Goal: Register for event/course

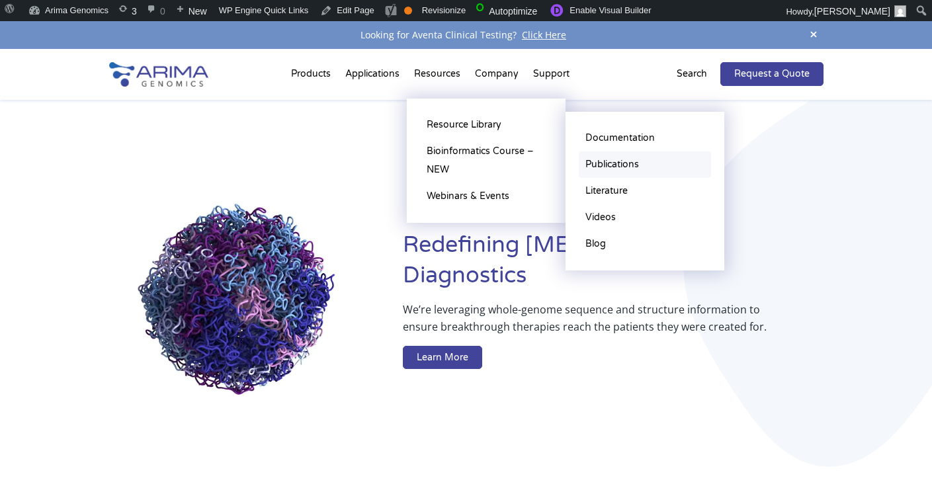
click at [611, 163] on link "Publications" at bounding box center [645, 164] width 132 height 26
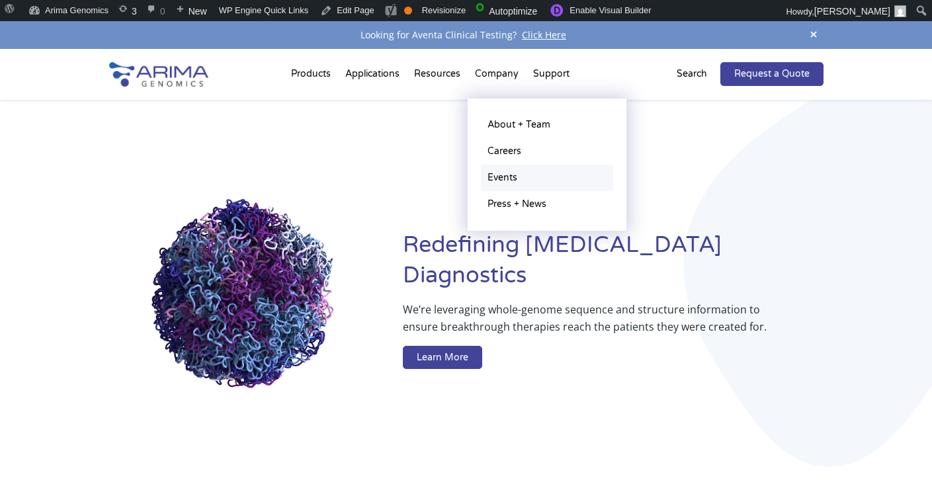
click at [521, 171] on link "Events" at bounding box center [547, 178] width 132 height 26
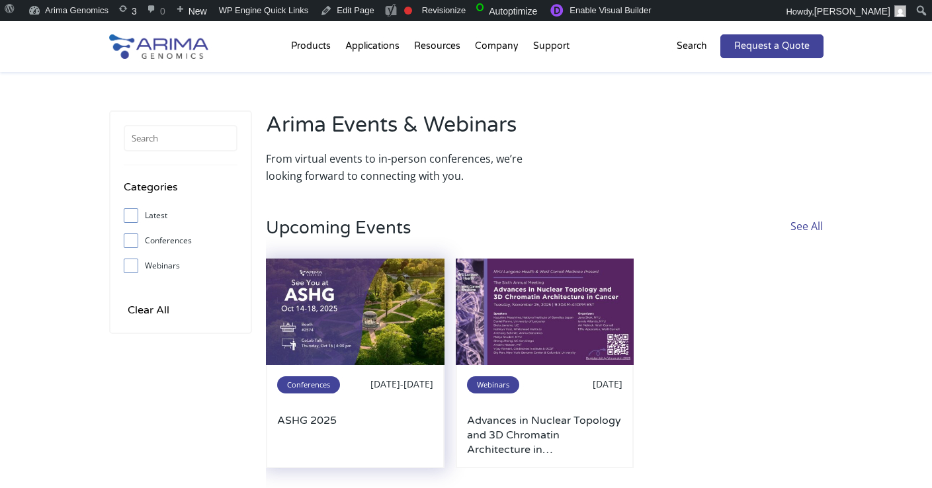
click at [347, 294] on img at bounding box center [355, 312] width 179 height 107
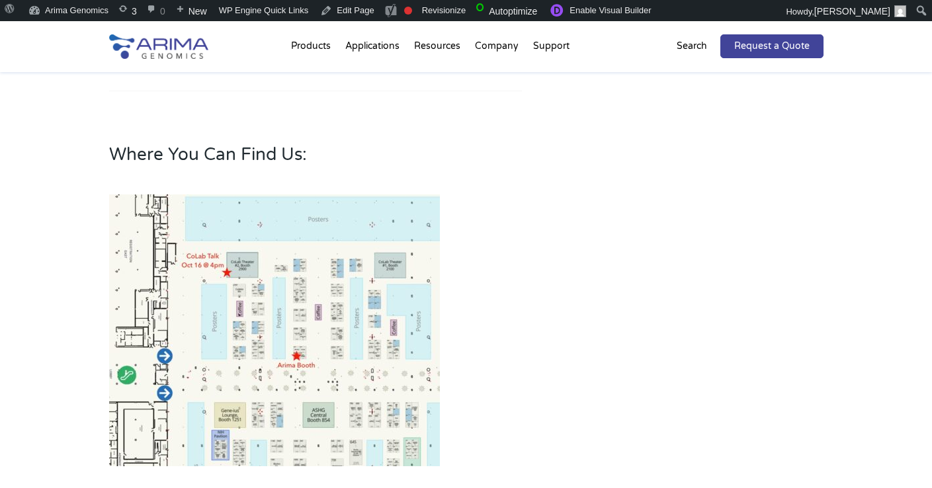
scroll to position [741, 0]
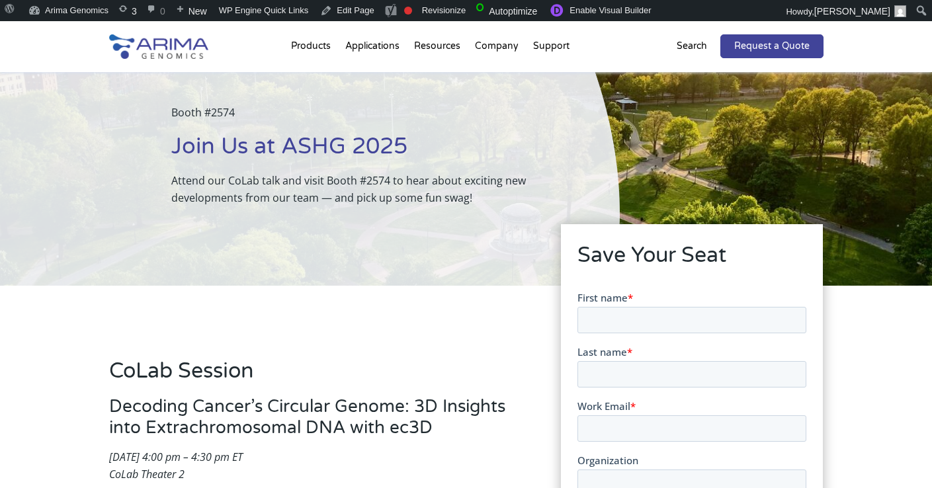
scroll to position [43, 0]
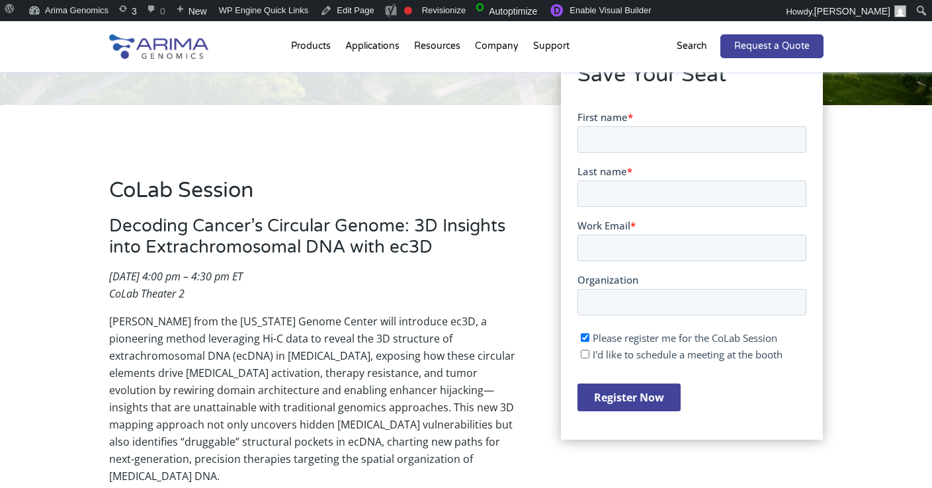
scroll to position [212, 0]
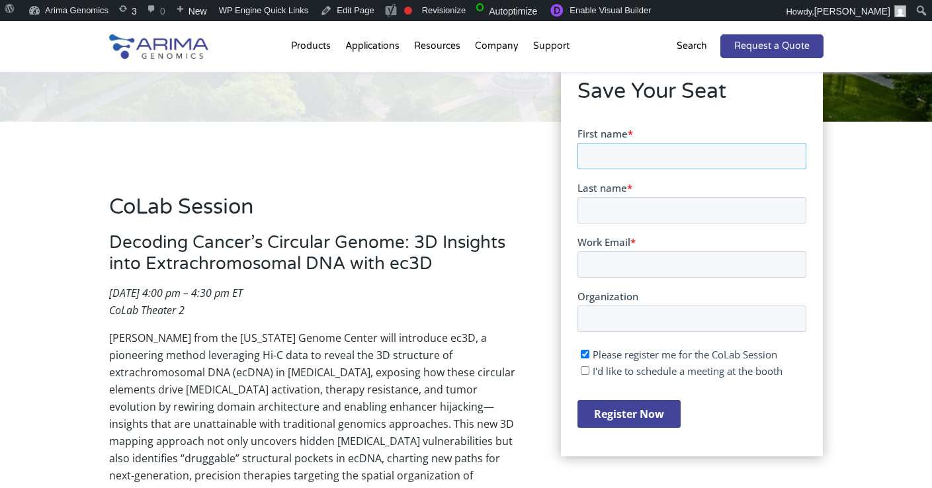
click at [610, 162] on input "First name *" at bounding box center [691, 155] width 229 height 26
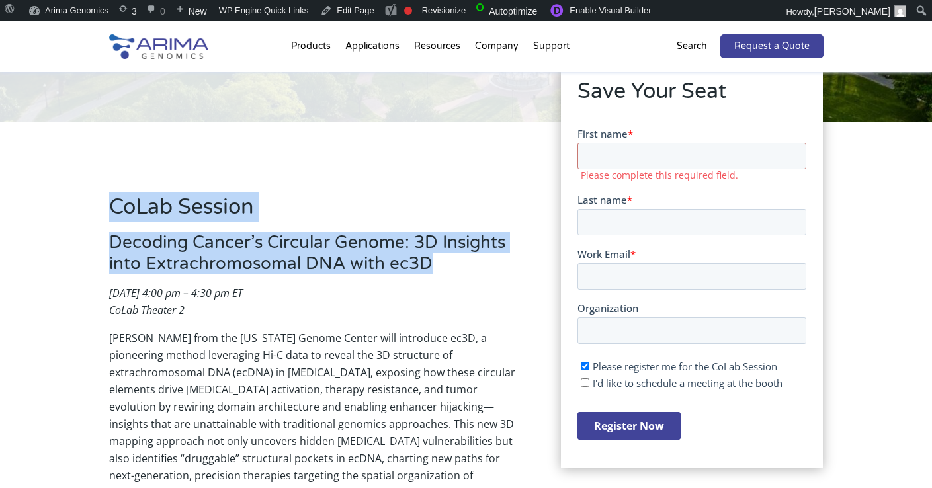
drag, startPoint x: 434, startPoint y: 267, endPoint x: 108, endPoint y: 206, distance: 331.9
copy div "CoLab Session Decoding Cancer’s Circular Genome: 3D Insights into Extrachromoso…"
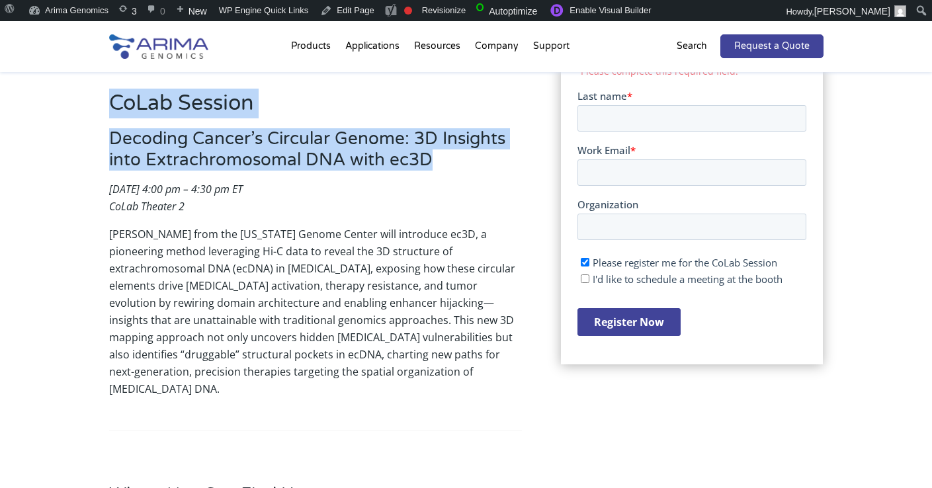
scroll to position [318, 0]
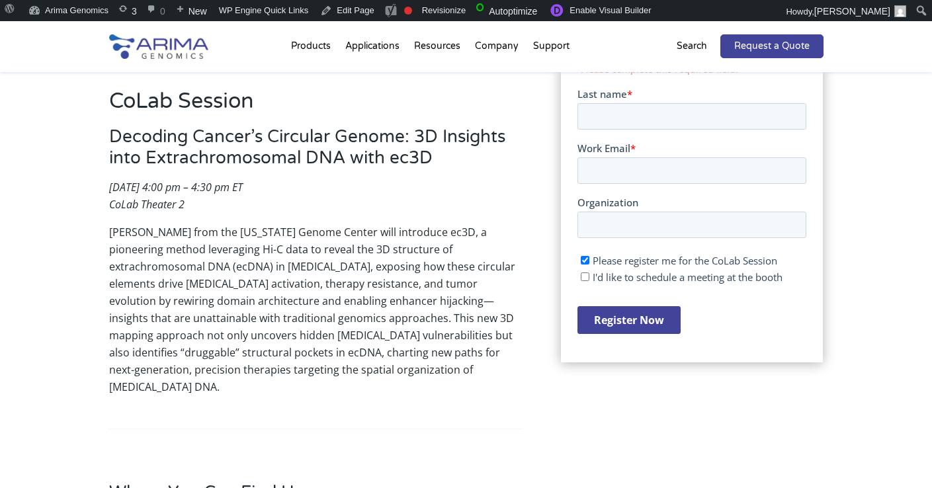
click at [213, 306] on p "Dr. Biswanath Chowdhury from the New York Genome Center will introduce ec3D, a …" at bounding box center [315, 310] width 413 height 172
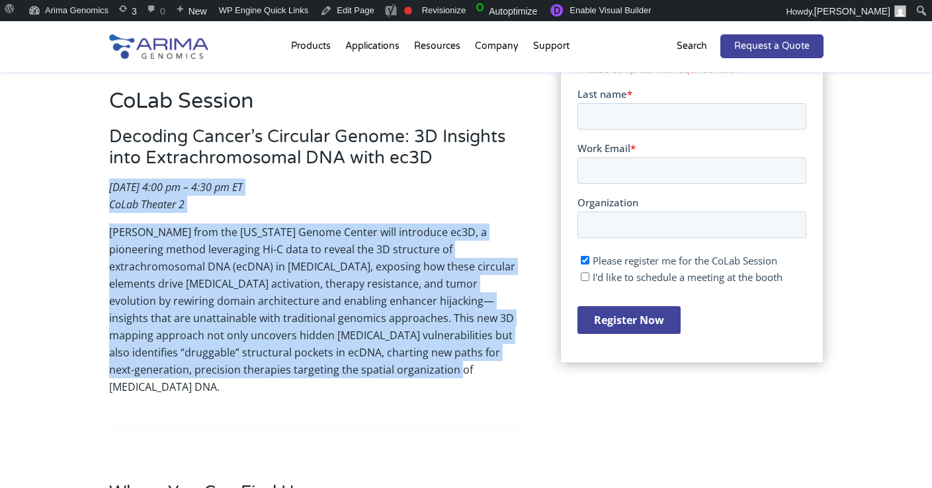
drag, startPoint x: 415, startPoint y: 374, endPoint x: 110, endPoint y: 179, distance: 362.4
click at [110, 179] on div "CoLab Session Decoding Cancer’s Circular Genome: 3D Insights into Extrachromoso…" at bounding box center [315, 300] width 413 height 427
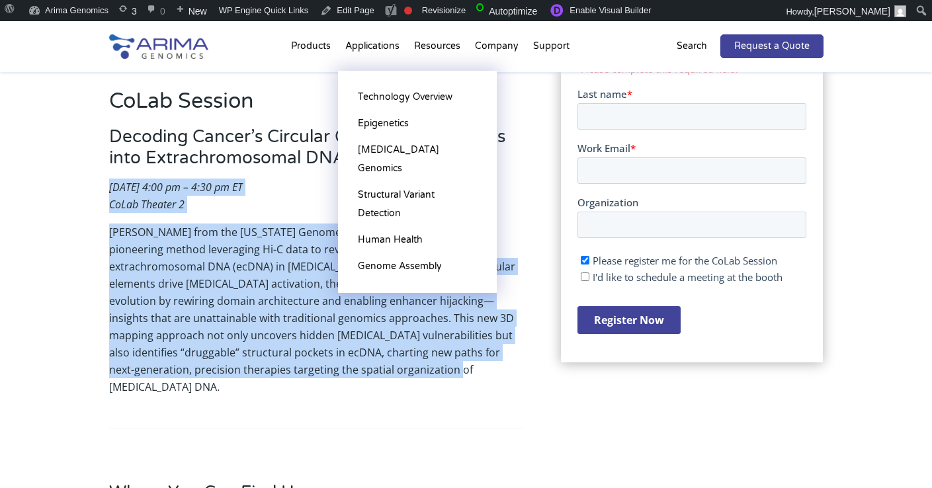
copy div "Thursday, October 16, 2025 | 4:00 pm – 4:30 pm ET CoLab Theater 2 Dr. Biswanath…"
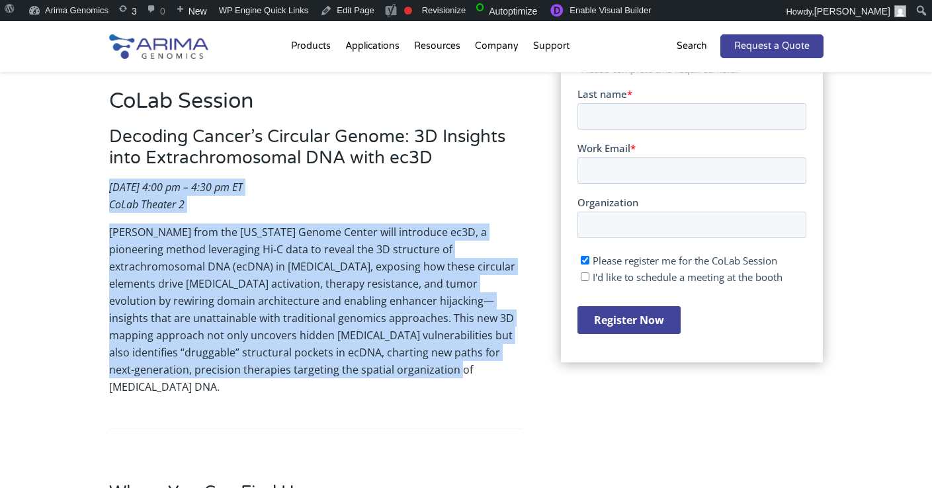
click at [181, 225] on p "Dr. Biswanath Chowdhury from the New York Genome Center will introduce ec3D, a …" at bounding box center [315, 310] width 413 height 172
drag, startPoint x: 106, startPoint y: 228, endPoint x: 394, endPoint y: 368, distance: 320.1
click at [394, 368] on div "CoLab Session Decoding Cancer’s Circular Genome: 3D Insights into Extrachromoso…" at bounding box center [466, 446] width 932 height 860
copy p "Dr. Biswanath Chowdhury from the New York Genome Center will introduce ec3D, a …"
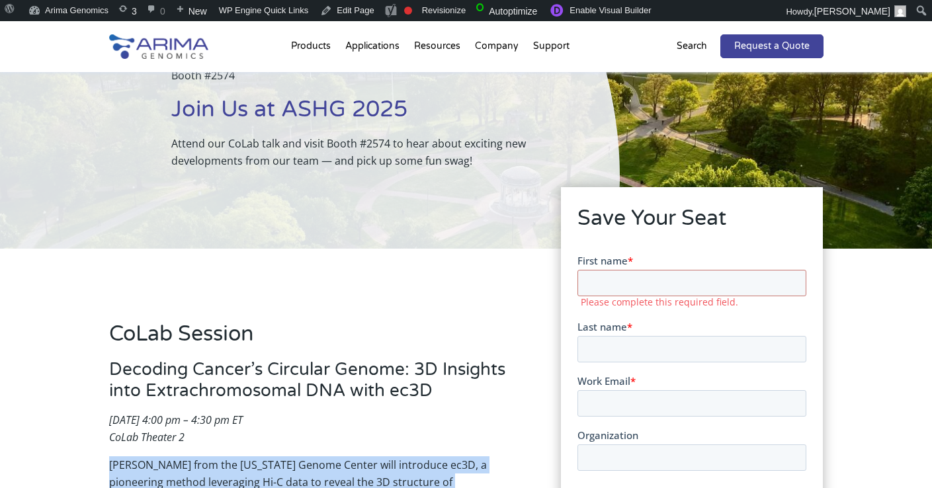
scroll to position [85, 0]
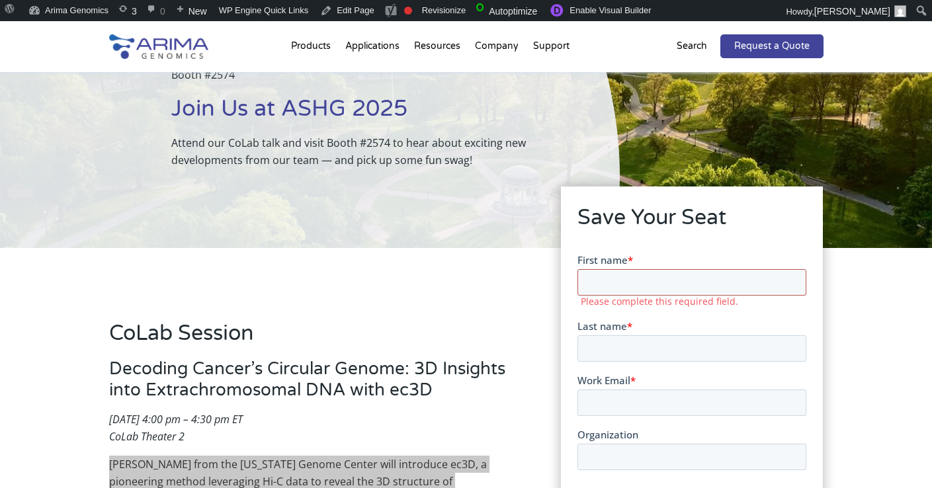
click at [625, 282] on input "First name *" at bounding box center [691, 282] width 229 height 26
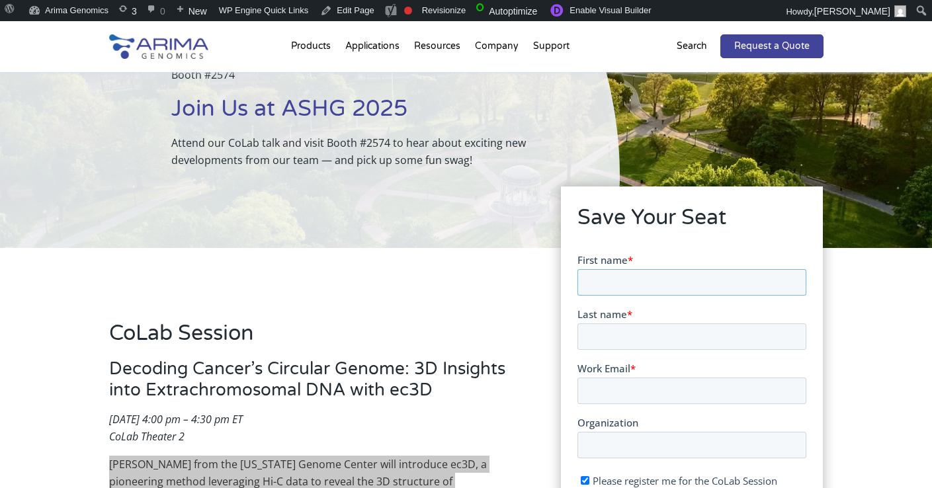
type input "amy"
click at [644, 337] on input "Last name *" at bounding box center [691, 336] width 229 height 26
type input "becker"
click at [672, 387] on input "Work Email *" at bounding box center [691, 390] width 229 height 26
type input "amybecker14@mittymonarch.com"
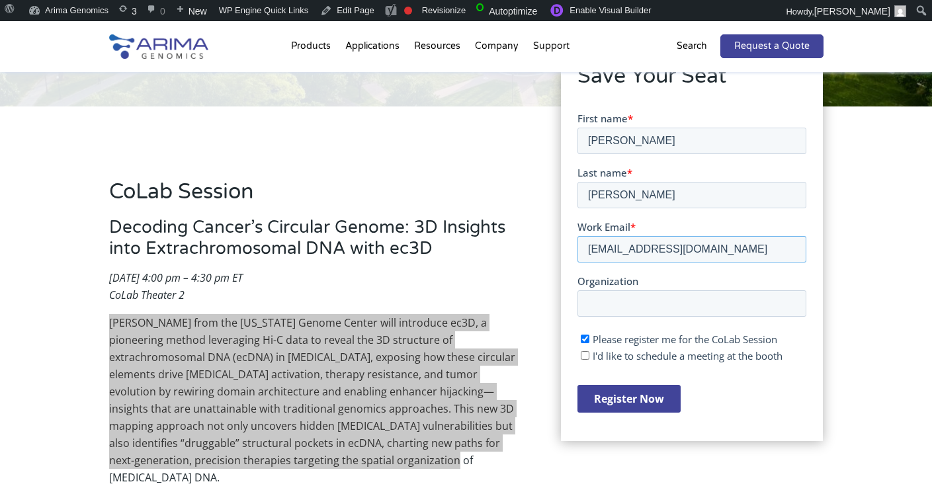
scroll to position [332, 0]
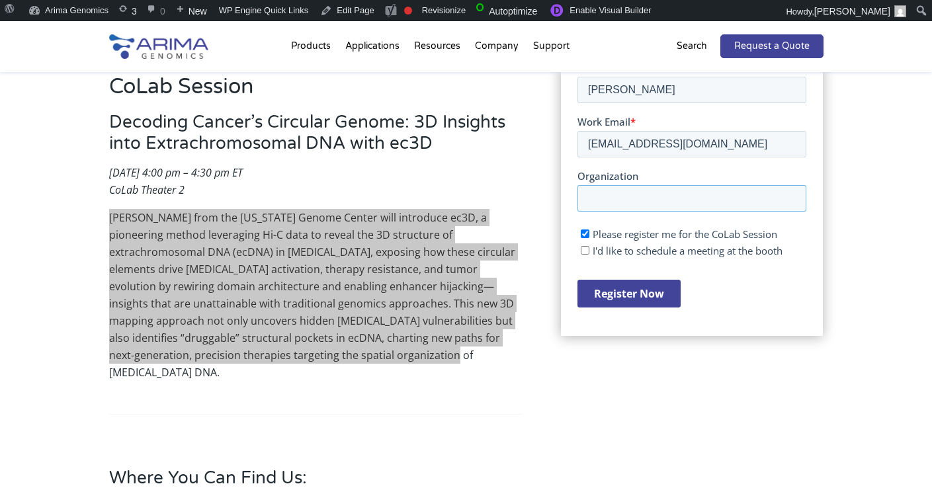
click at [634, 189] on input "Organization" at bounding box center [691, 198] width 229 height 26
type input "test"
click at [616, 290] on input "Register Now" at bounding box center [628, 293] width 103 height 28
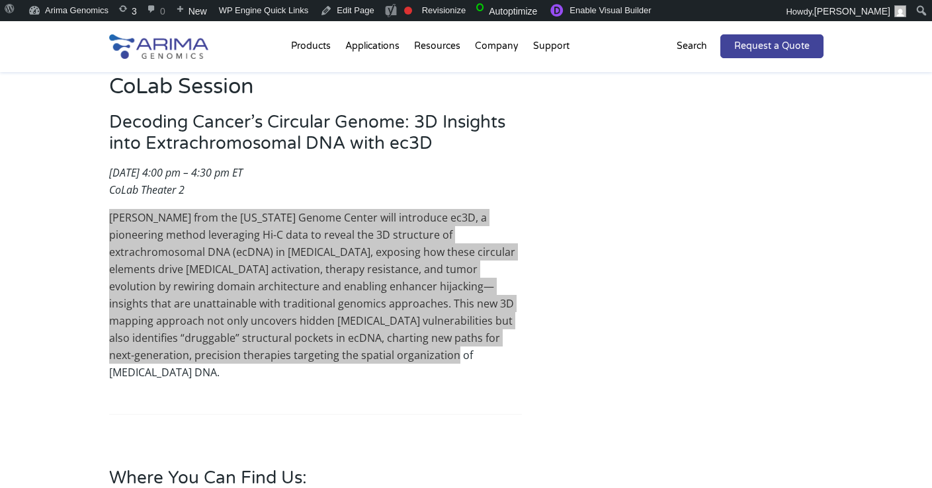
scroll to position [0, 0]
